Goal: Navigation & Orientation: Find specific page/section

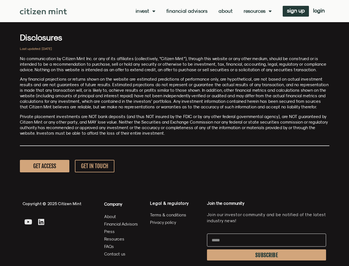
click at [175, 133] on p "Private placement investments are NOT bank deposits (and thus NOT insured by th…" at bounding box center [175, 125] width 310 height 22
click at [145, 11] on link "Invest" at bounding box center [146, 11] width 20 height 6
click at [257, 11] on link "Resources" at bounding box center [258, 11] width 28 height 6
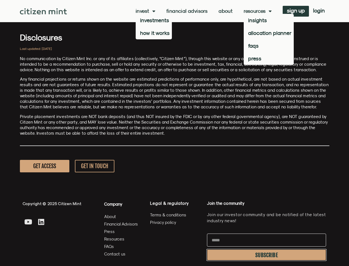
click at [267, 255] on span "SUBSCRIBE" at bounding box center [267, 255] width 23 height 4
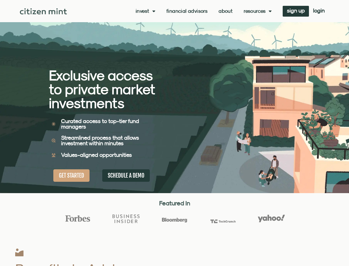
click at [175, 133] on div "Exclusive access to private market investments Exclusive access to private mark…" at bounding box center [112, 96] width 126 height 193
click at [145, 11] on link "Invest" at bounding box center [146, 11] width 20 height 6
click at [257, 11] on link "Resources" at bounding box center [258, 11] width 28 height 6
